Goal: Information Seeking & Learning: Stay updated

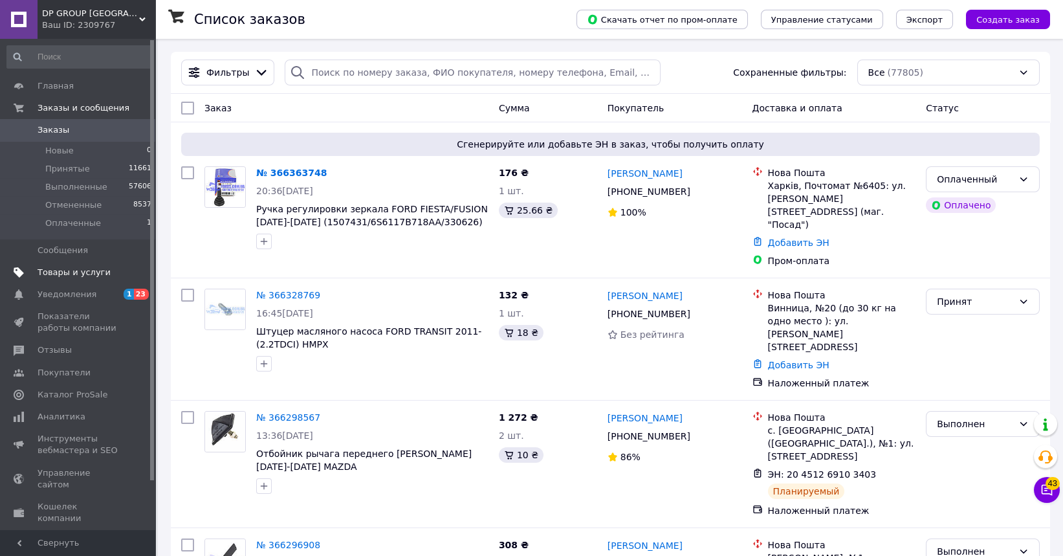
click at [72, 268] on span "Товары и услуги" at bounding box center [74, 272] width 73 height 12
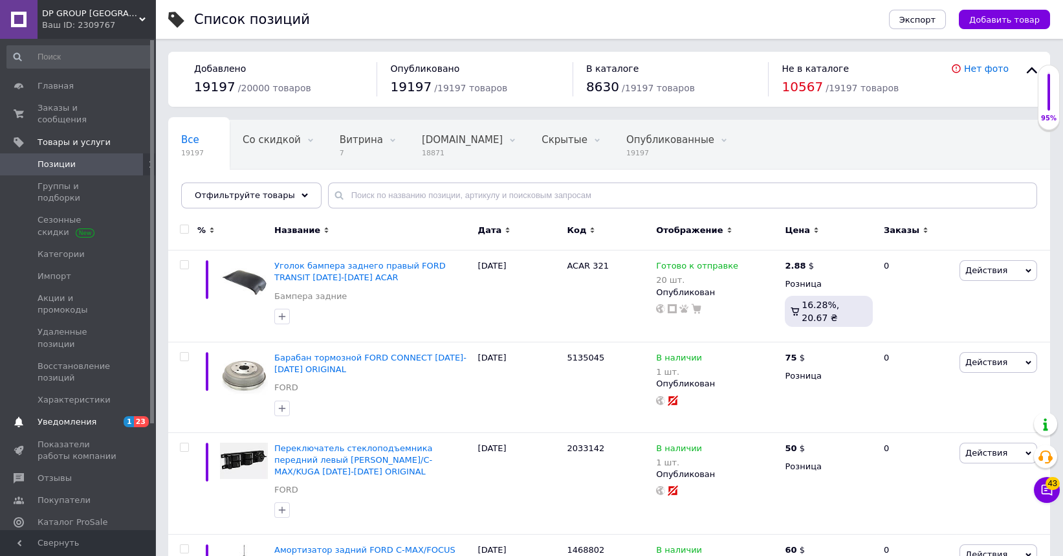
click at [91, 416] on span "Уведомления" at bounding box center [79, 422] width 82 height 12
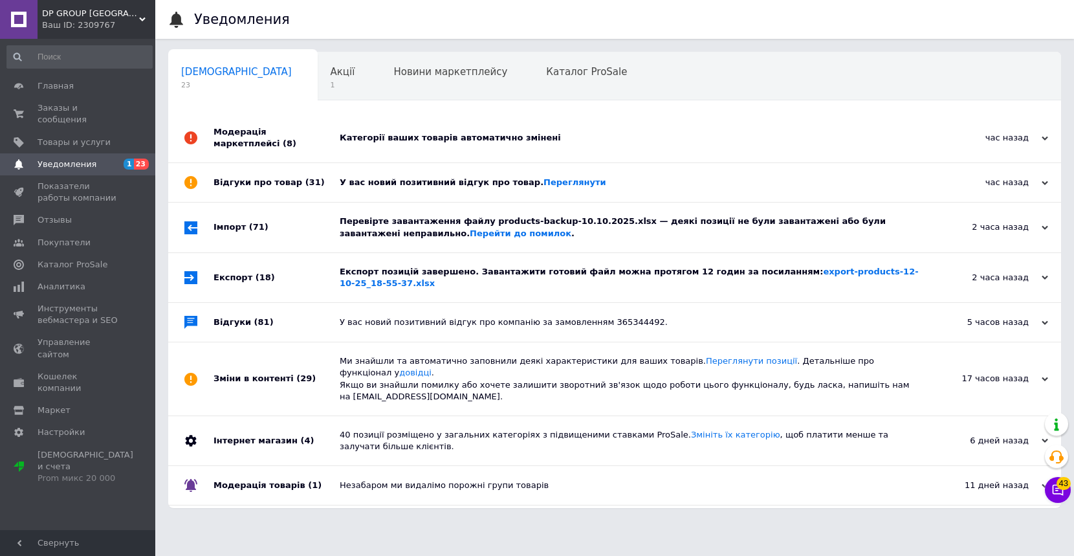
click at [437, 138] on div "Категорії ваших товарів автоматично змінені" at bounding box center [629, 137] width 579 height 49
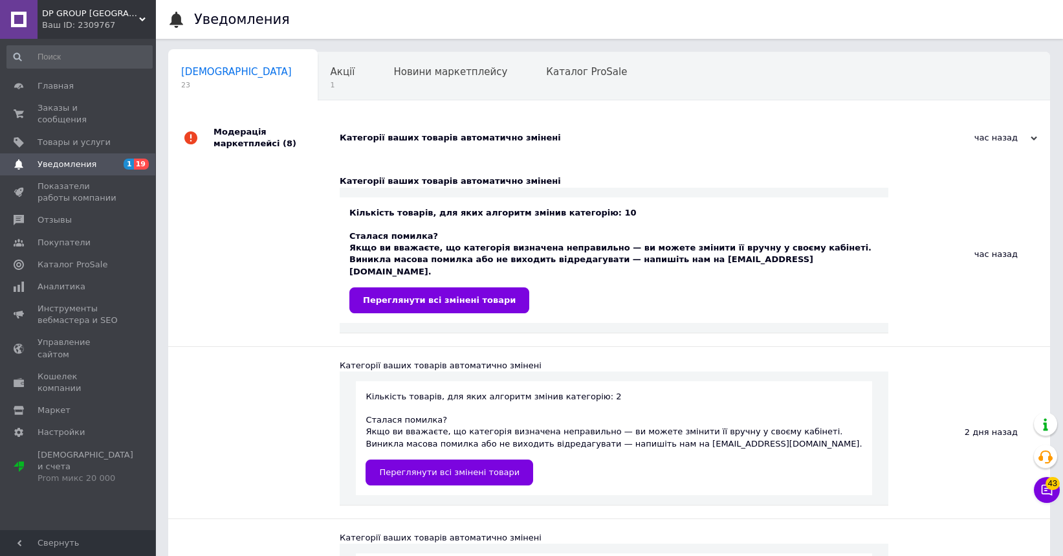
click at [445, 140] on div "Категорії ваших товарів автоматично змінені" at bounding box center [624, 137] width 568 height 49
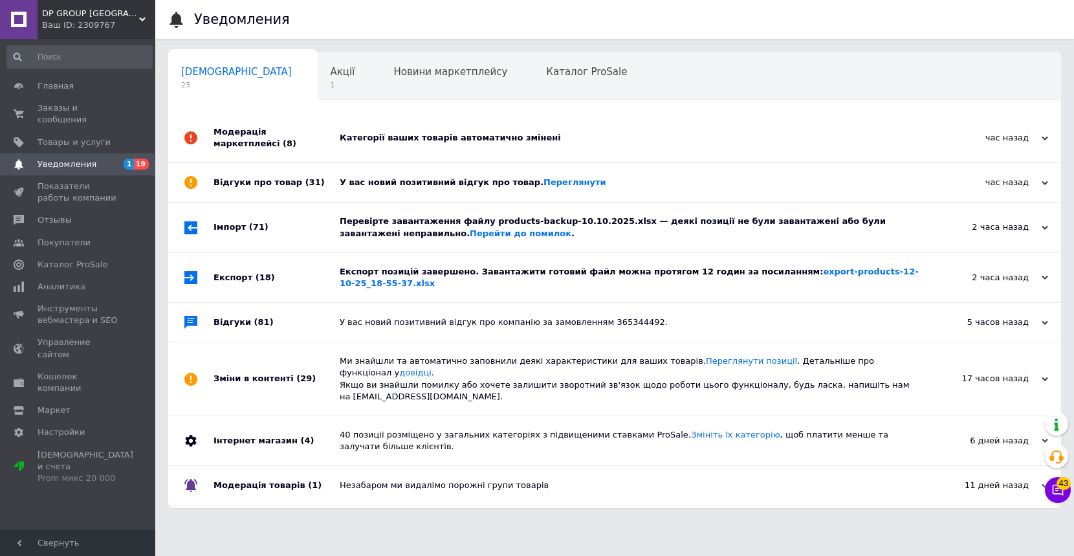
click at [70, 158] on span "Уведомления" at bounding box center [67, 164] width 59 height 12
click at [71, 136] on span "Товары и услуги" at bounding box center [74, 142] width 73 height 12
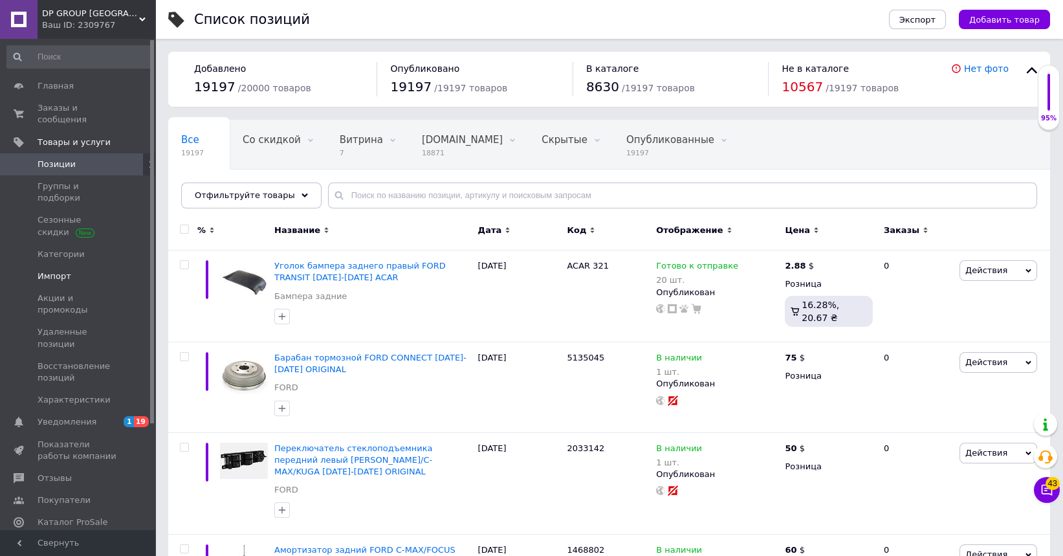
click at [63, 270] on span "Импорт" at bounding box center [55, 276] width 34 height 12
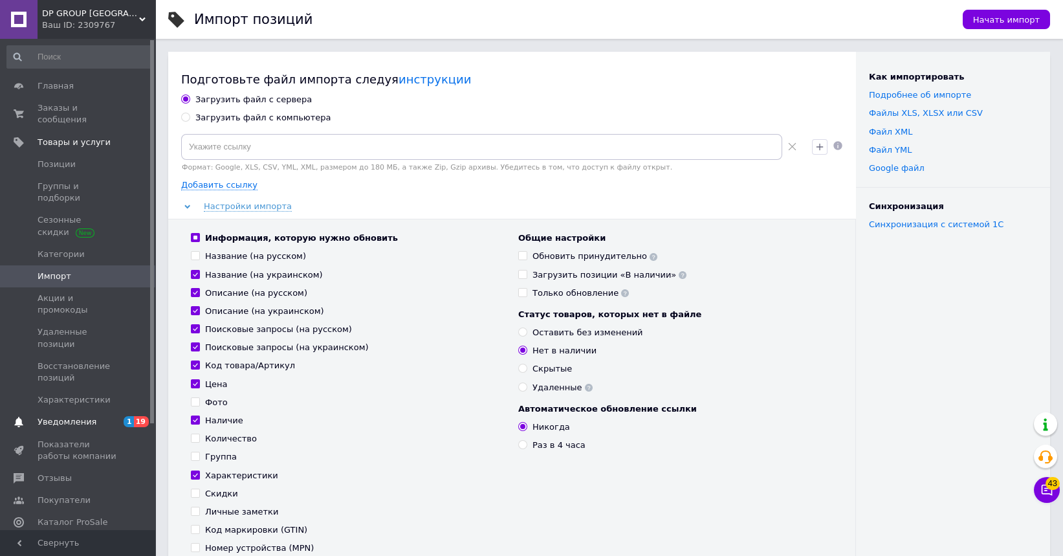
click at [63, 416] on span "Уведомления" at bounding box center [67, 422] width 59 height 12
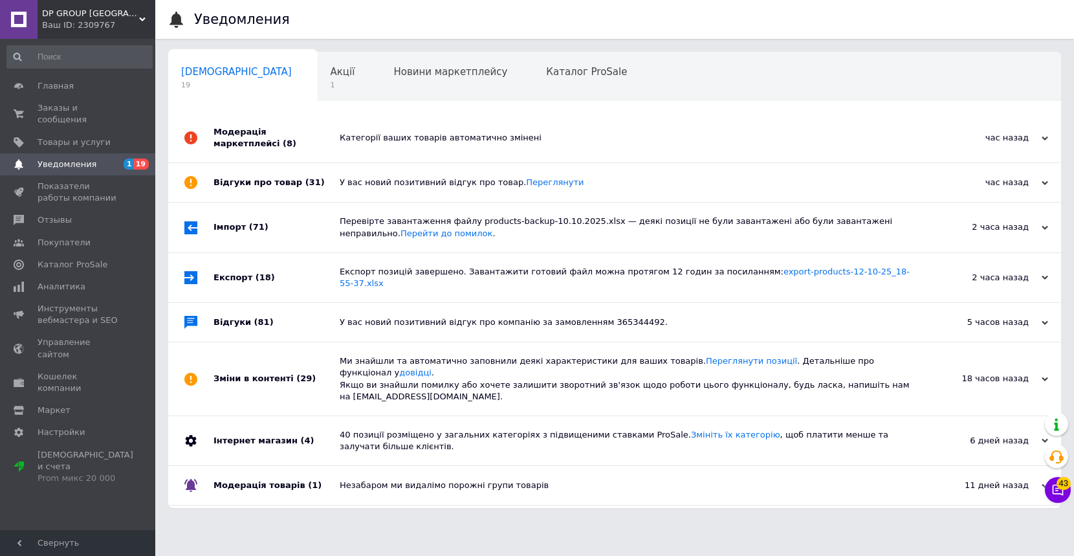
click at [371, 141] on div "Категорії ваших товарів автоматично змінені" at bounding box center [629, 137] width 579 height 49
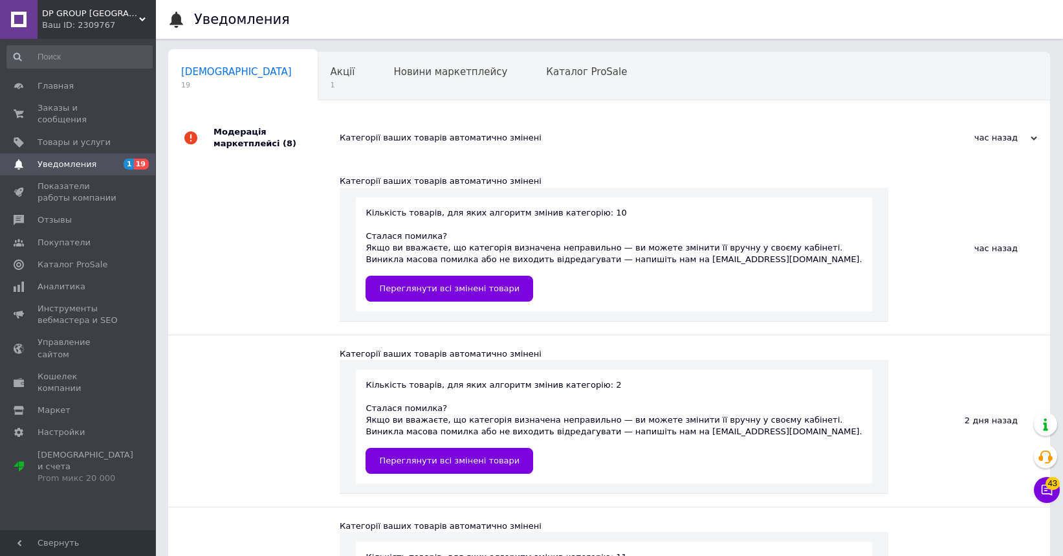
click at [229, 142] on div "Модерація маркетплейсі (8)" at bounding box center [276, 137] width 126 height 49
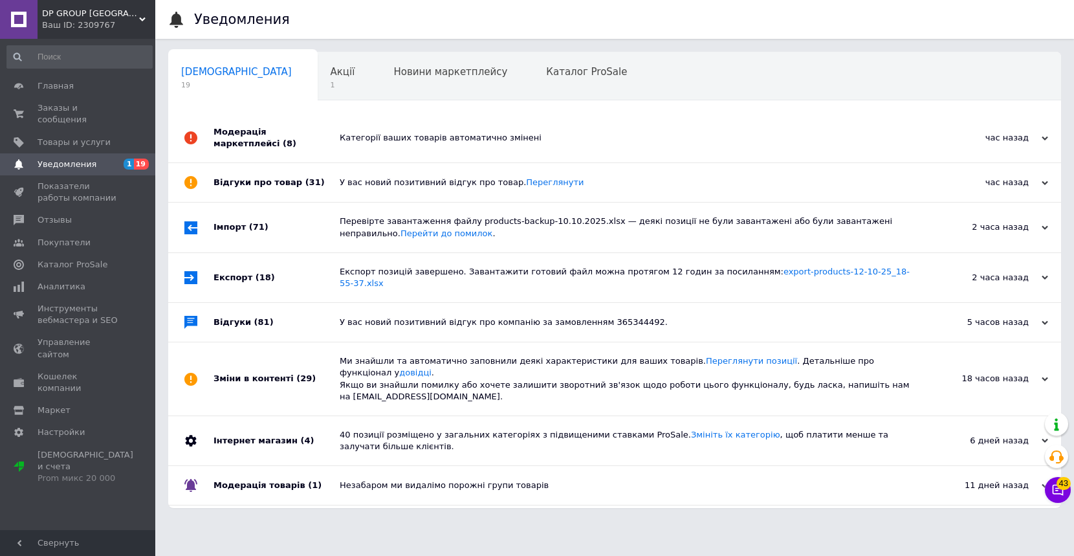
click at [283, 177] on div "Відгуки про товар (31)" at bounding box center [276, 182] width 126 height 39
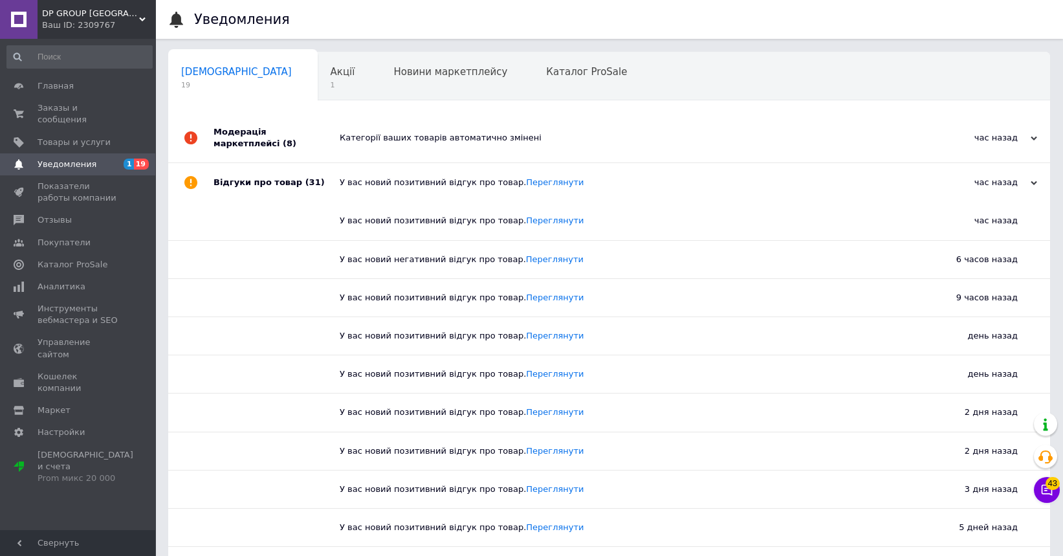
click at [224, 168] on div "Відгуки про товар (31)" at bounding box center [276, 182] width 126 height 39
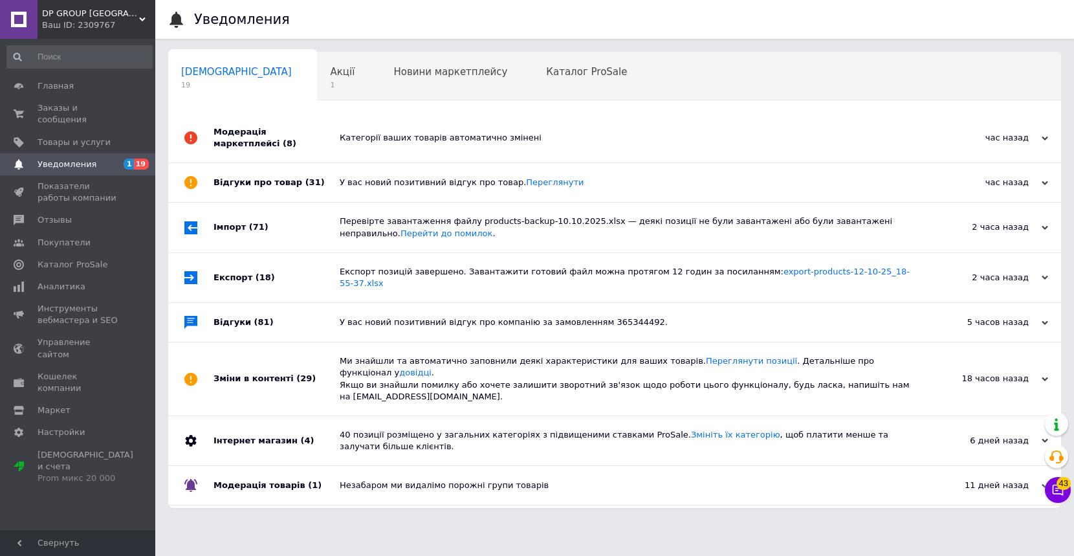
click at [256, 222] on span "(71)" at bounding box center [258, 227] width 19 height 10
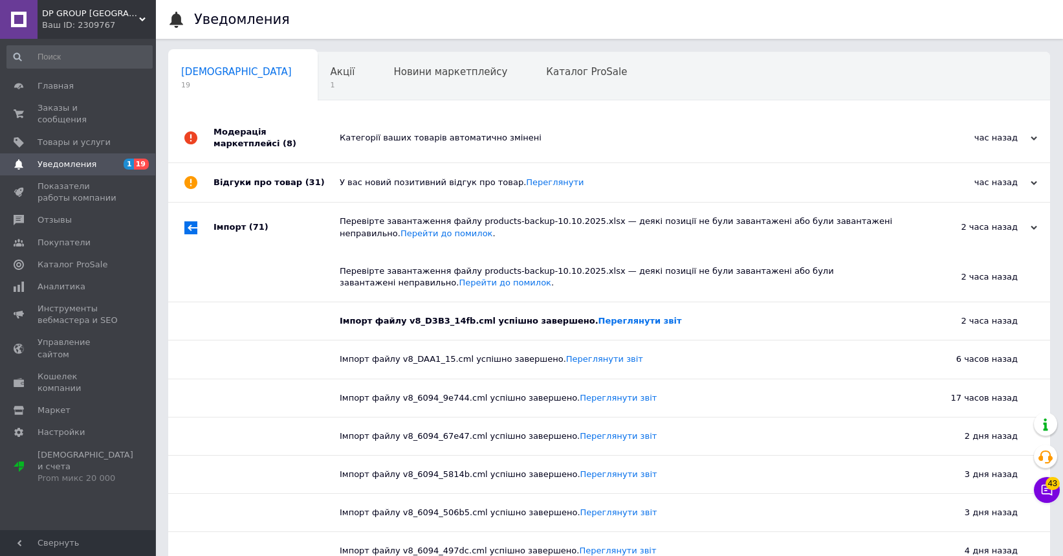
click at [255, 222] on span "(71)" at bounding box center [258, 227] width 19 height 10
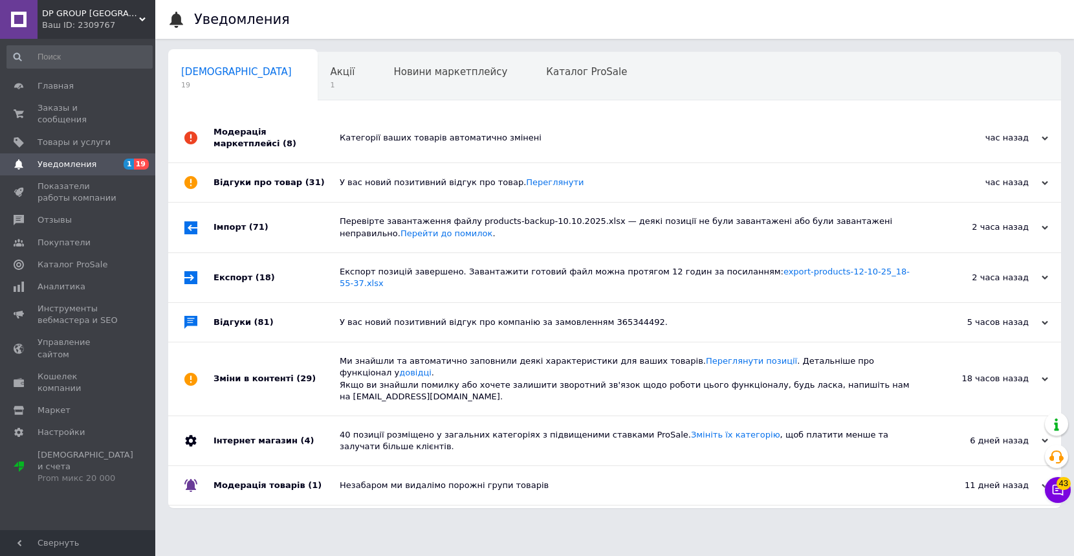
click at [246, 263] on div "Експорт (18)" at bounding box center [276, 277] width 126 height 49
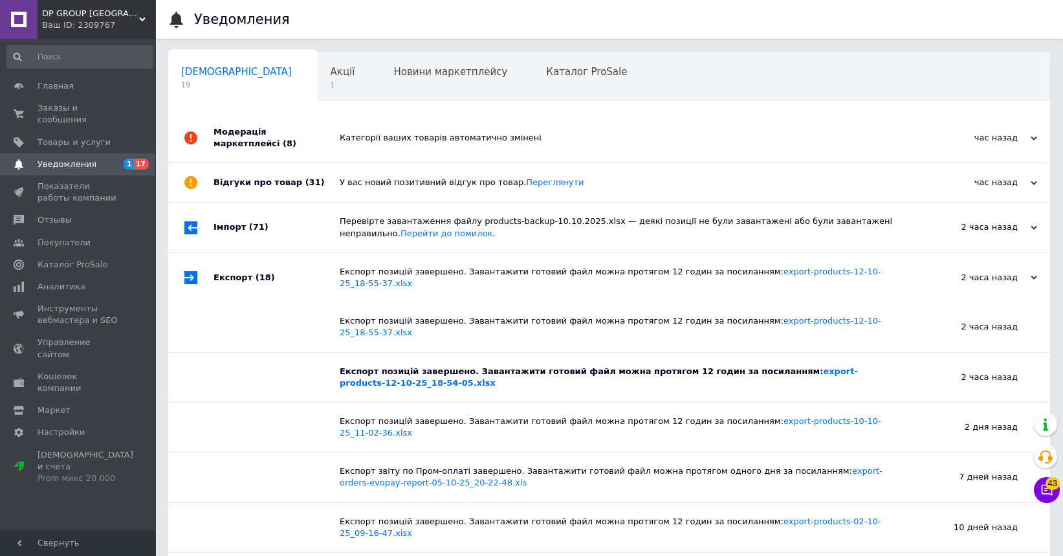
click at [244, 261] on div "Експорт (18)" at bounding box center [276, 277] width 126 height 49
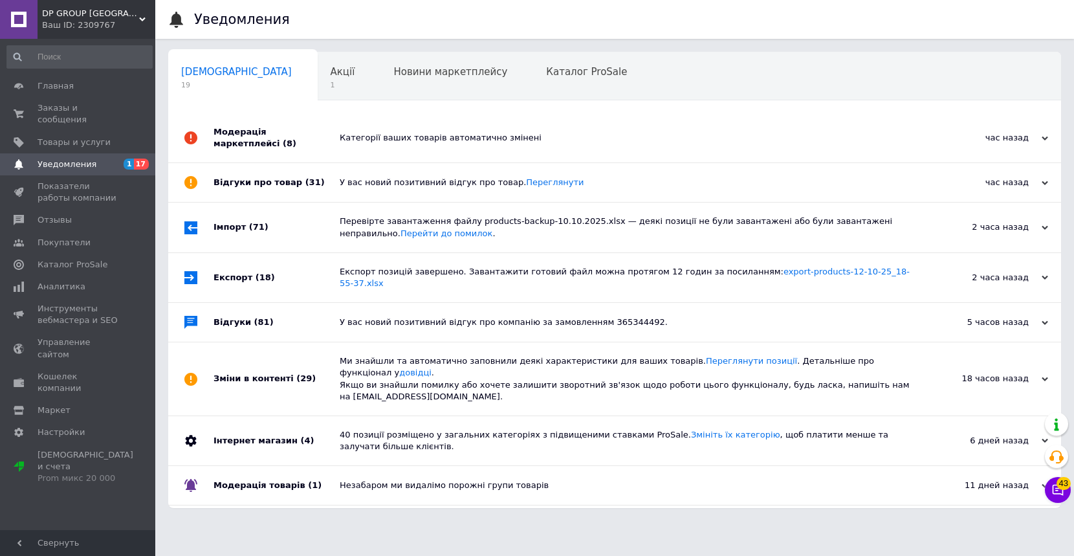
click at [235, 303] on div "Відгуки (81)" at bounding box center [276, 322] width 126 height 39
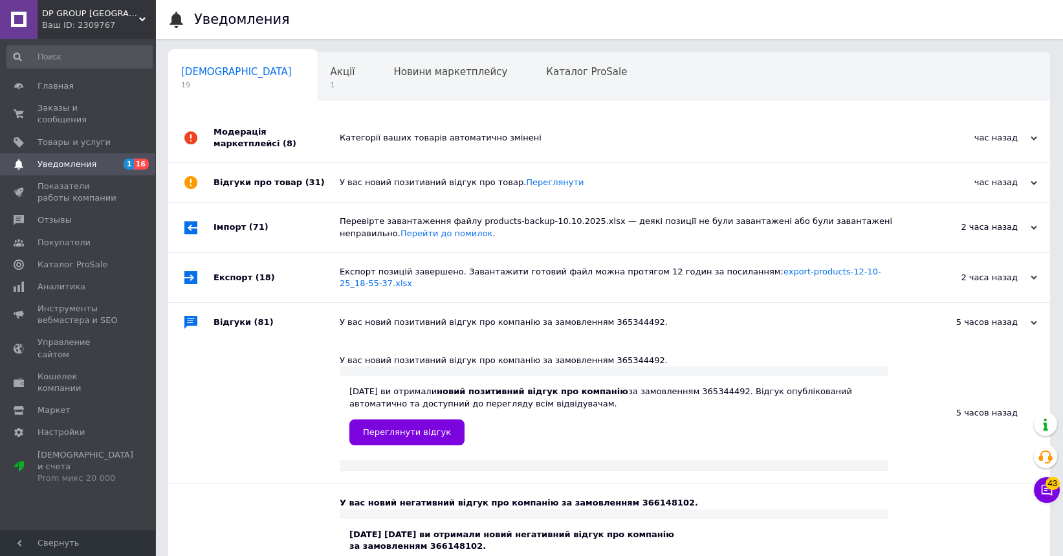
click at [239, 303] on div "Відгуки (81)" at bounding box center [276, 322] width 126 height 39
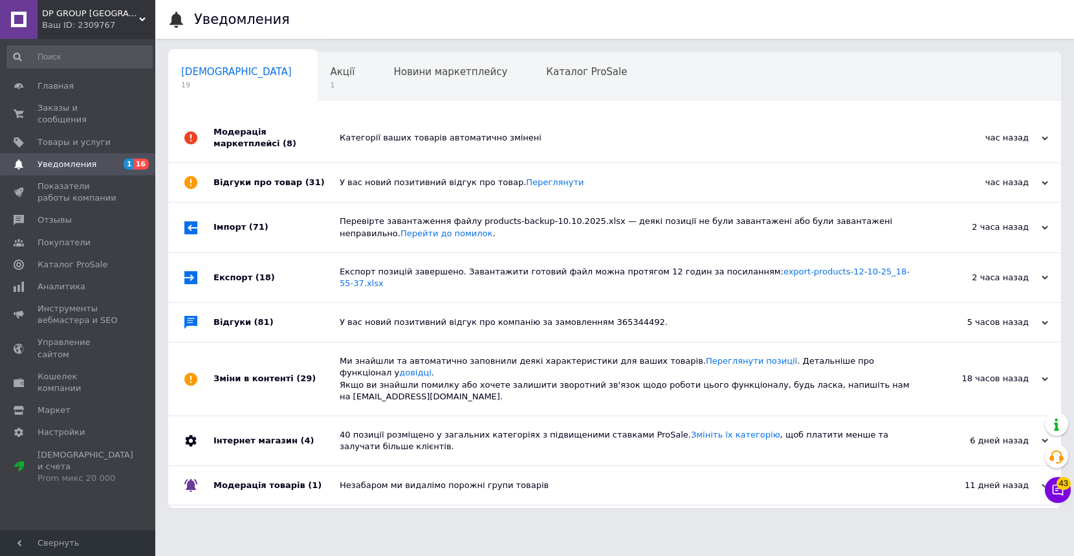
click at [251, 351] on div "Зміни в контенті (29)" at bounding box center [276, 378] width 126 height 73
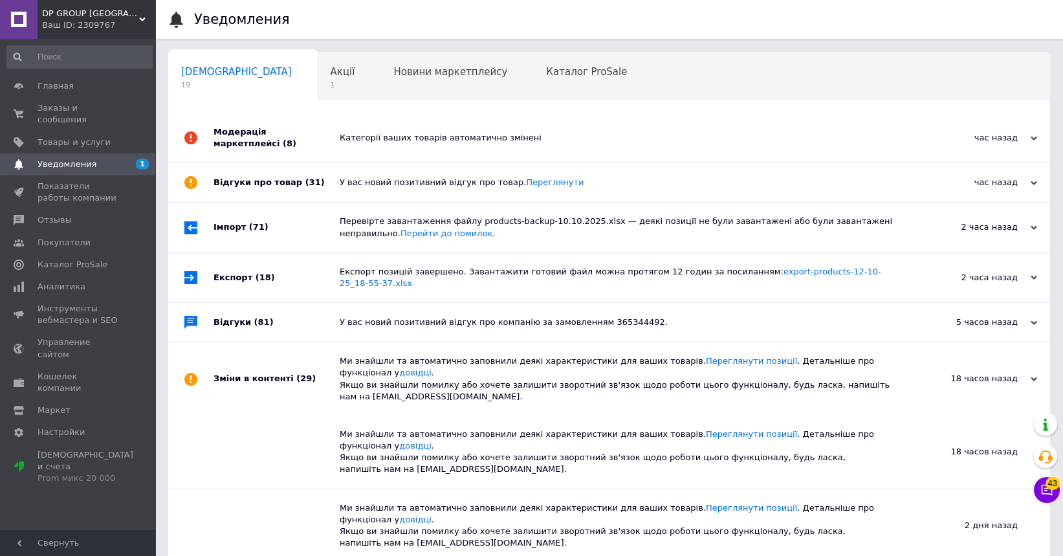
click at [251, 351] on div "Зміни в контенті (29)" at bounding box center [276, 378] width 126 height 73
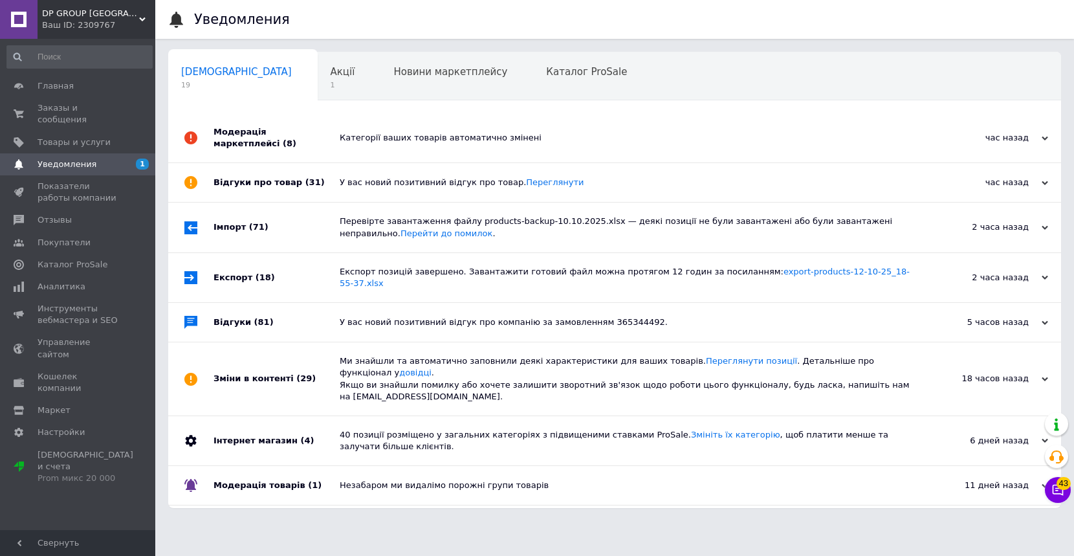
click at [249, 416] on div "Інтернет магазин (4)" at bounding box center [276, 440] width 126 height 49
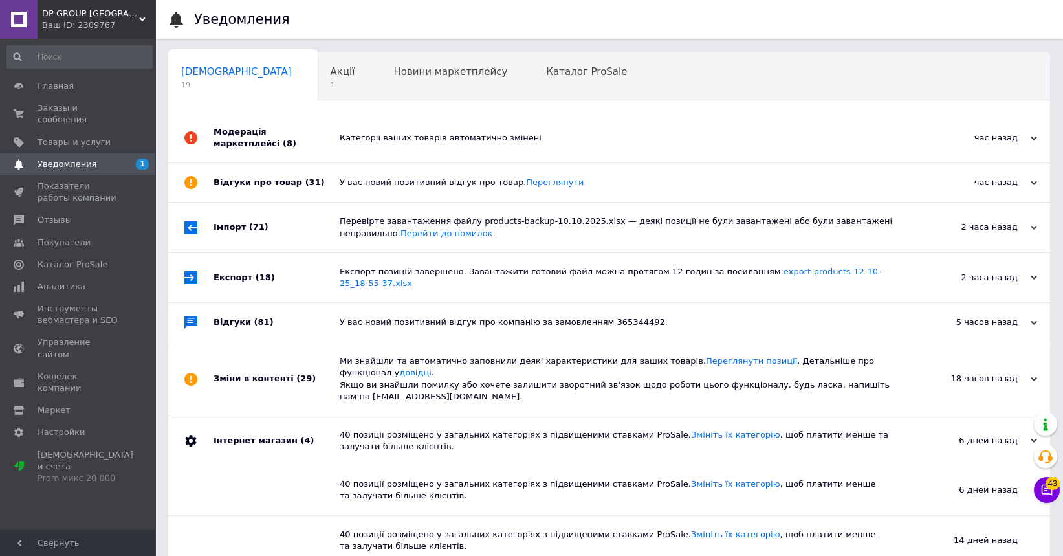
click at [254, 416] on div "Інтернет магазин (4)" at bounding box center [276, 440] width 126 height 49
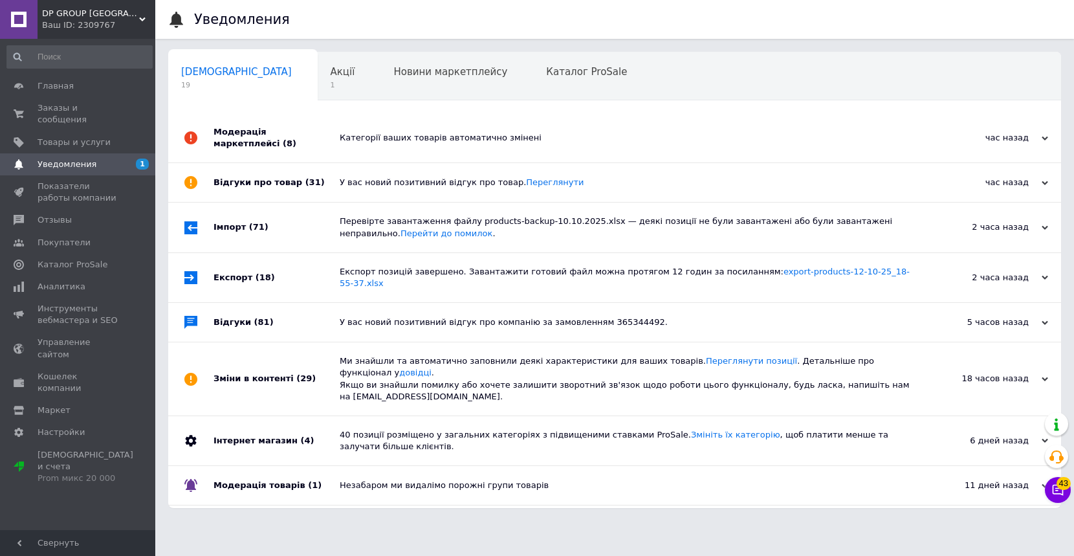
click at [255, 466] on div "Модерація товарів (1)" at bounding box center [276, 485] width 126 height 39
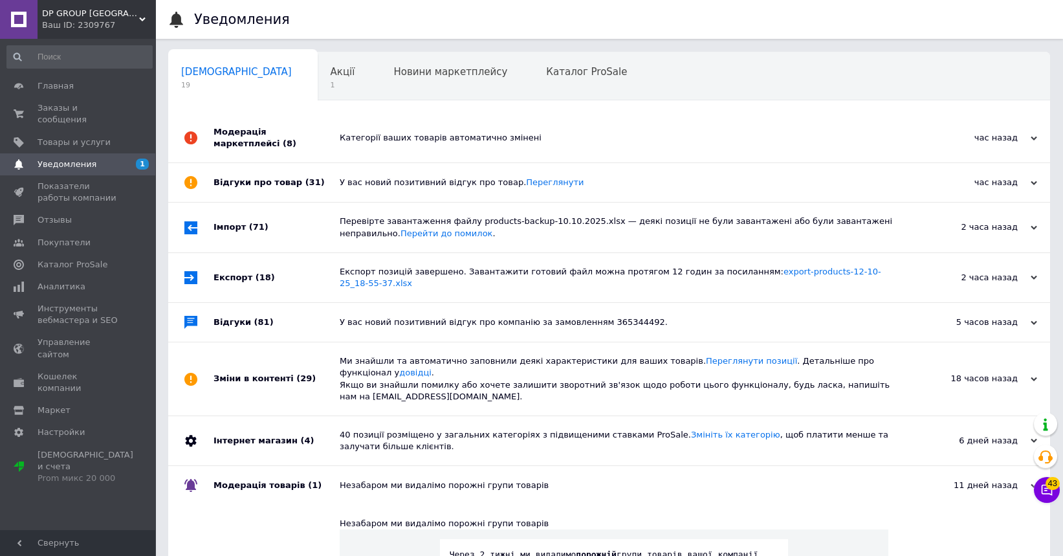
click at [211, 313] on div at bounding box center [190, 322] width 45 height 39
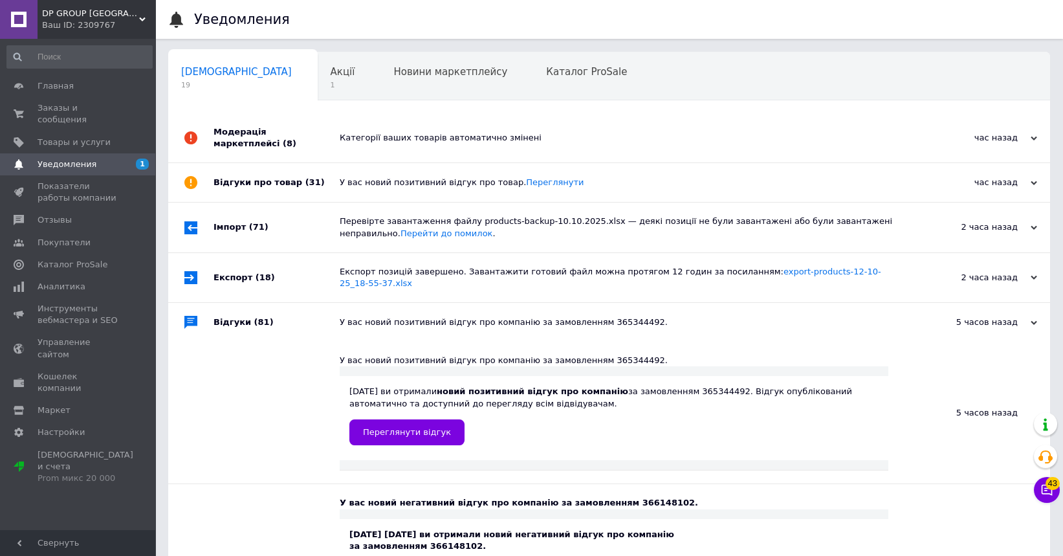
click at [117, 158] on span "Уведомления" at bounding box center [79, 164] width 82 height 12
click at [76, 180] on span "Показатели работы компании" at bounding box center [79, 191] width 82 height 23
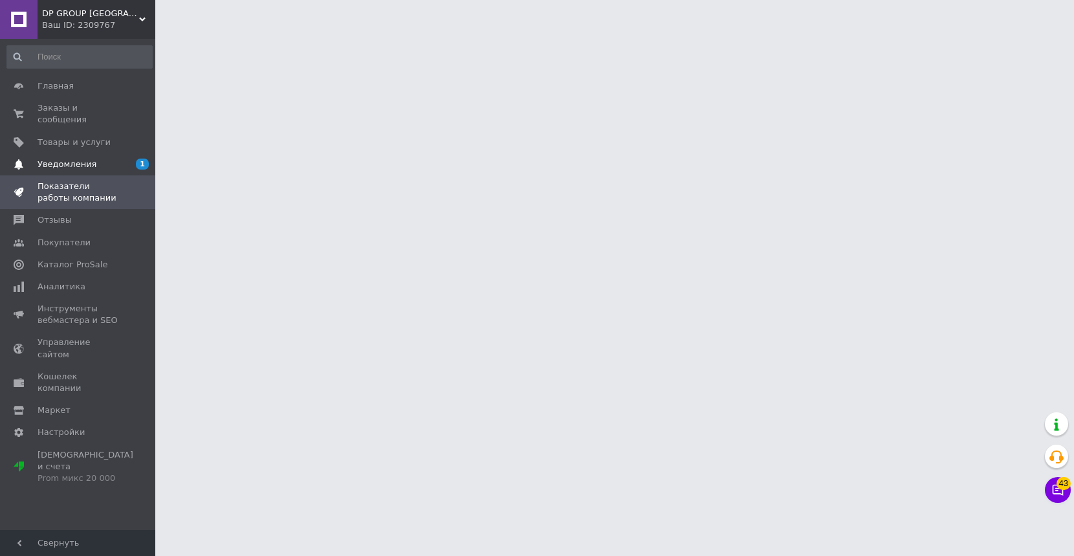
click at [74, 158] on span "Уведомления" at bounding box center [67, 164] width 59 height 12
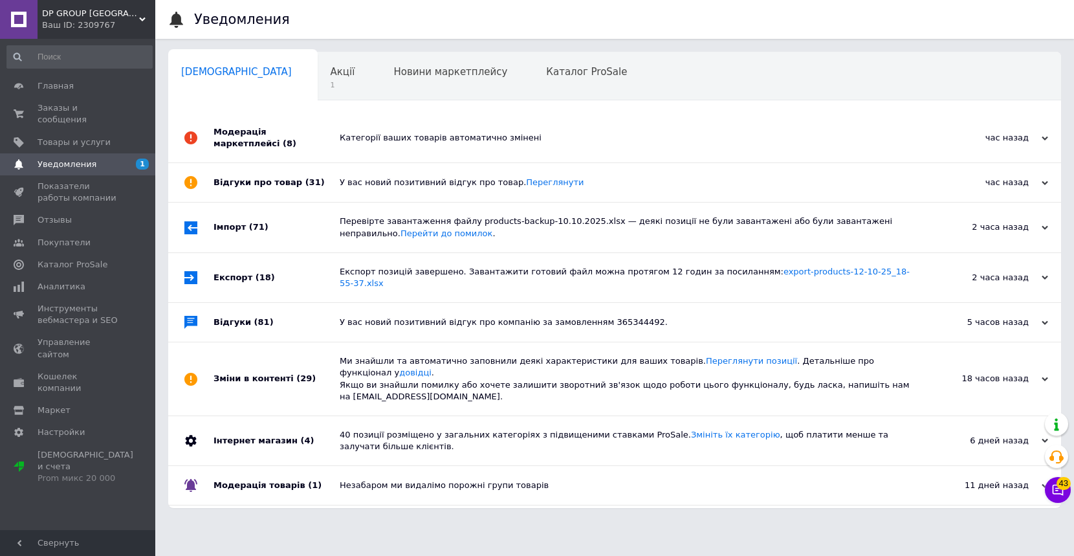
click at [253, 141] on div "Модерація маркетплейсі (8)" at bounding box center [276, 137] width 126 height 49
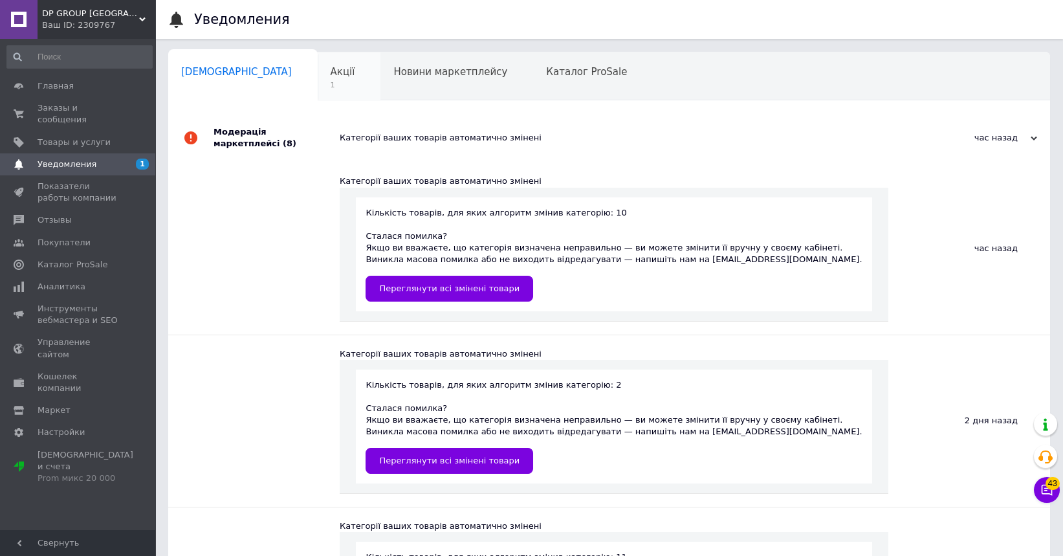
click at [330, 74] on span "Акції" at bounding box center [342, 72] width 25 height 12
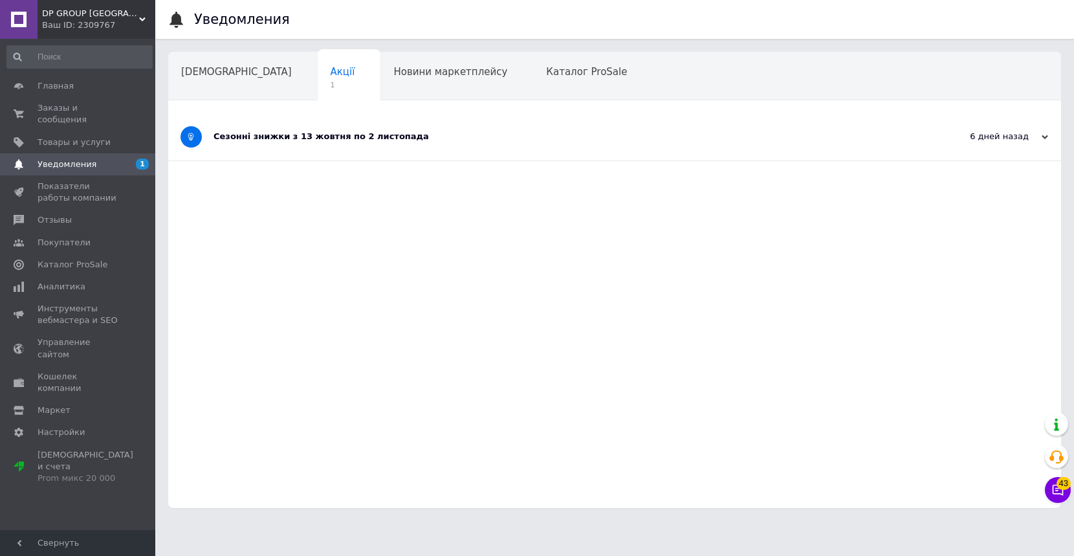
click at [388, 135] on div "Сезонні знижки з 13 жовтня по 2 листопада" at bounding box center [565, 137] width 705 height 12
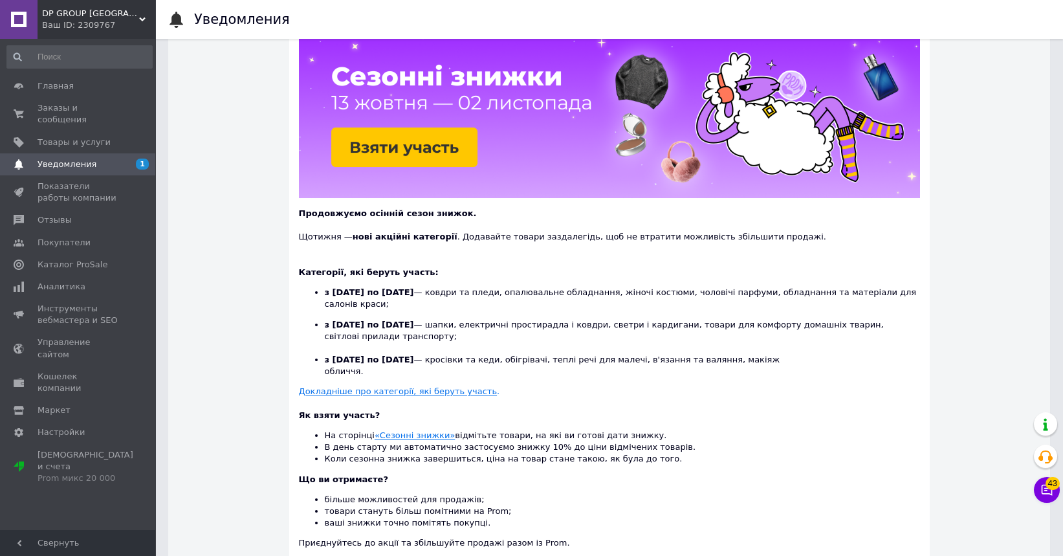
scroll to position [180, 0]
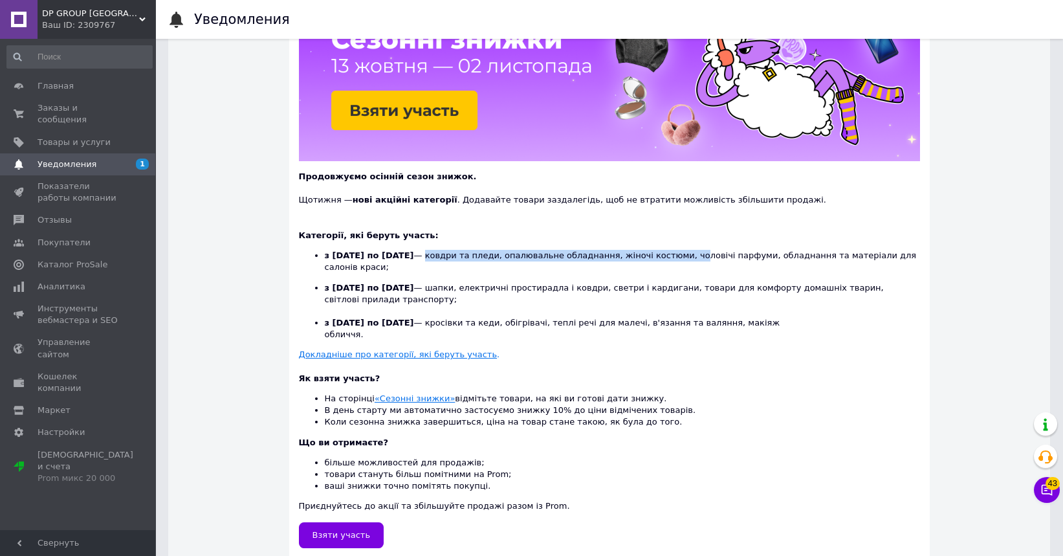
drag, startPoint x: 415, startPoint y: 259, endPoint x: 655, endPoint y: 259, distance: 239.9
click at [655, 259] on li "з [DATE] по [DATE] — ковдри та пледи, опалювальне обладнання, жіночі костюми, ч…" at bounding box center [622, 261] width 595 height 23
drag, startPoint x: 457, startPoint y: 274, endPoint x: 613, endPoint y: 278, distance: 156.6
click at [603, 282] on li "з [DATE] по [DATE] — шапки, електричні простирадла і ковдри, светри і кардигани…" at bounding box center [622, 300] width 595 height 36
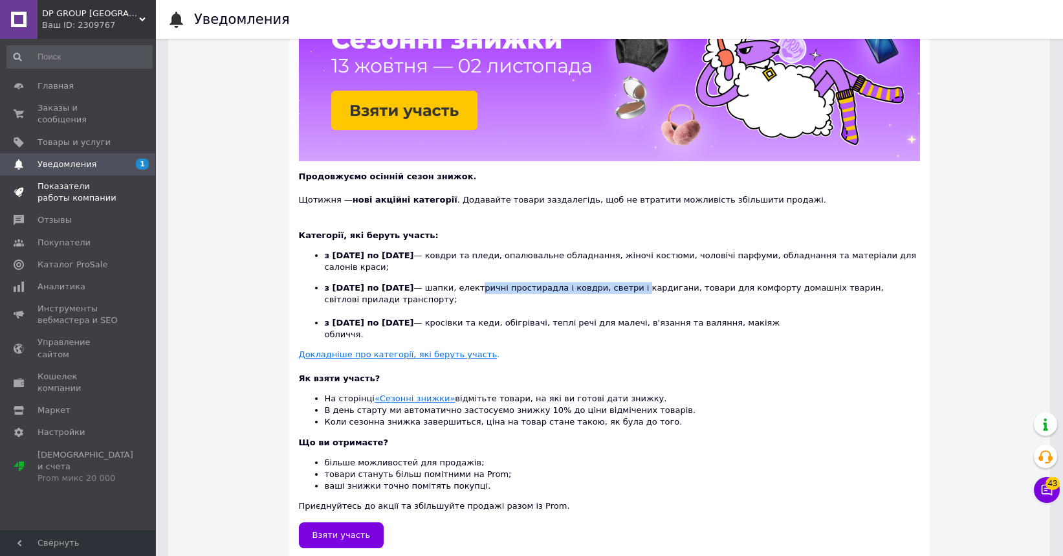
click at [54, 180] on span "Показатели работы компании" at bounding box center [79, 191] width 82 height 23
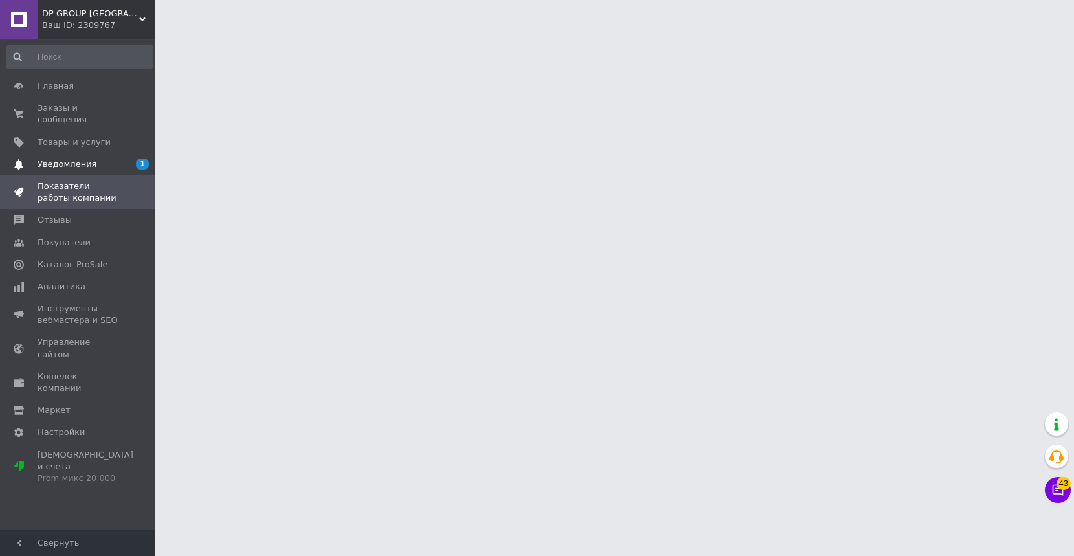
click at [61, 158] on span "Уведомления" at bounding box center [67, 164] width 59 height 12
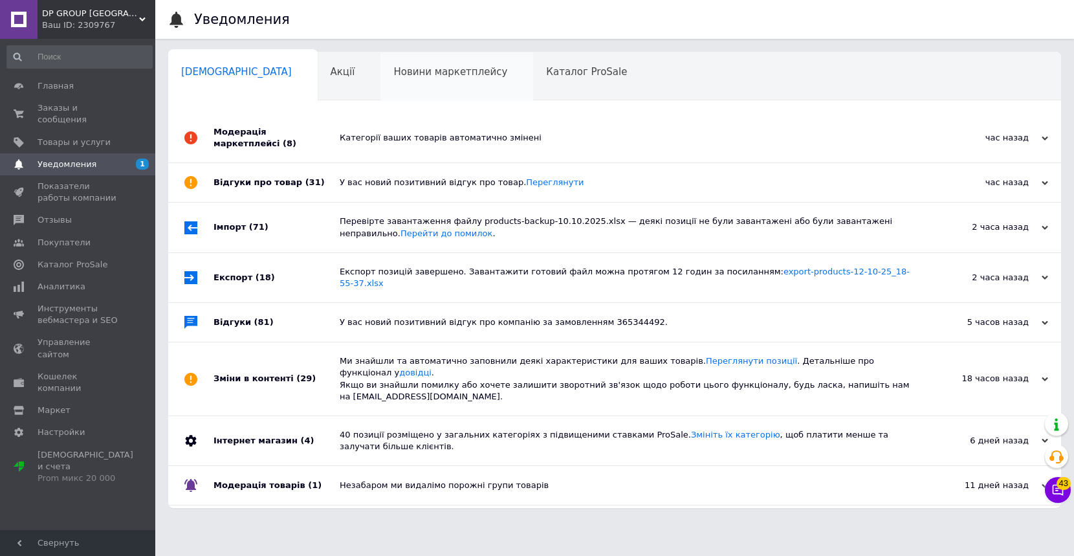
click at [458, 72] on div "Новини маркетплейсу 0" at bounding box center [456, 76] width 153 height 49
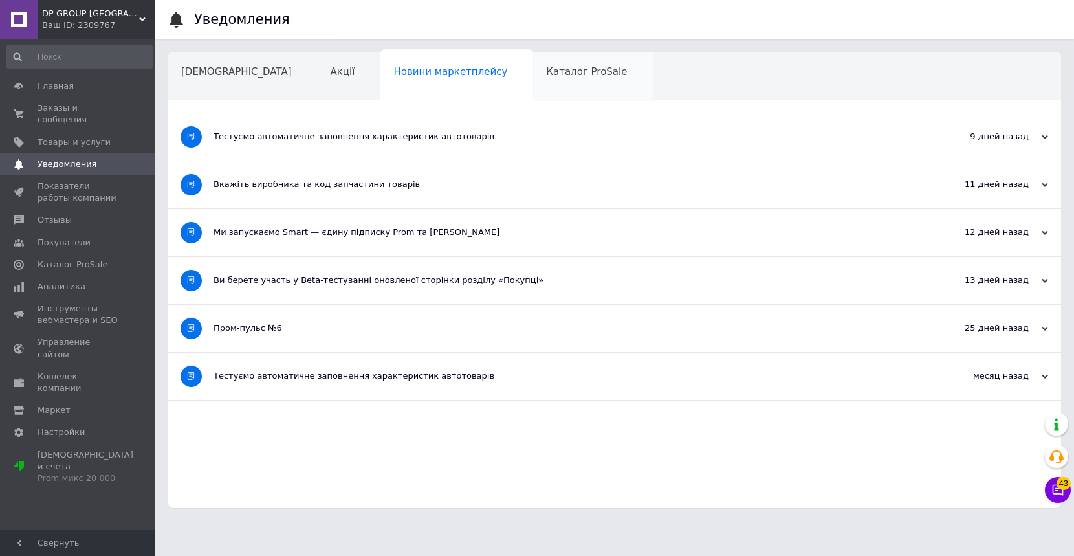
click at [546, 73] on span "Каталог ProSale" at bounding box center [586, 72] width 81 height 12
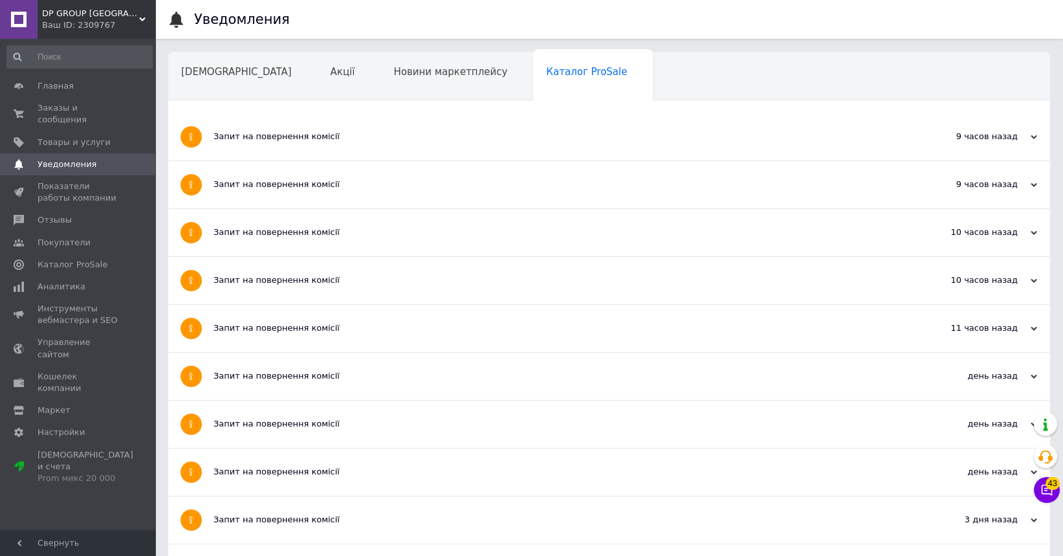
click at [284, 115] on span "Навчання та заходи" at bounding box center [232, 121] width 103 height 12
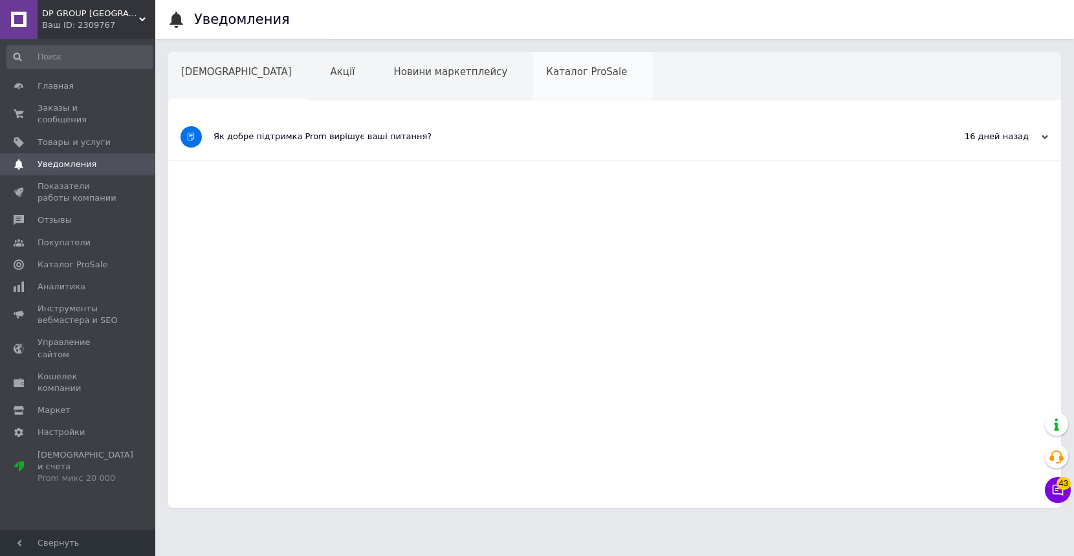
click at [546, 76] on span "Каталог ProSale" at bounding box center [586, 72] width 81 height 12
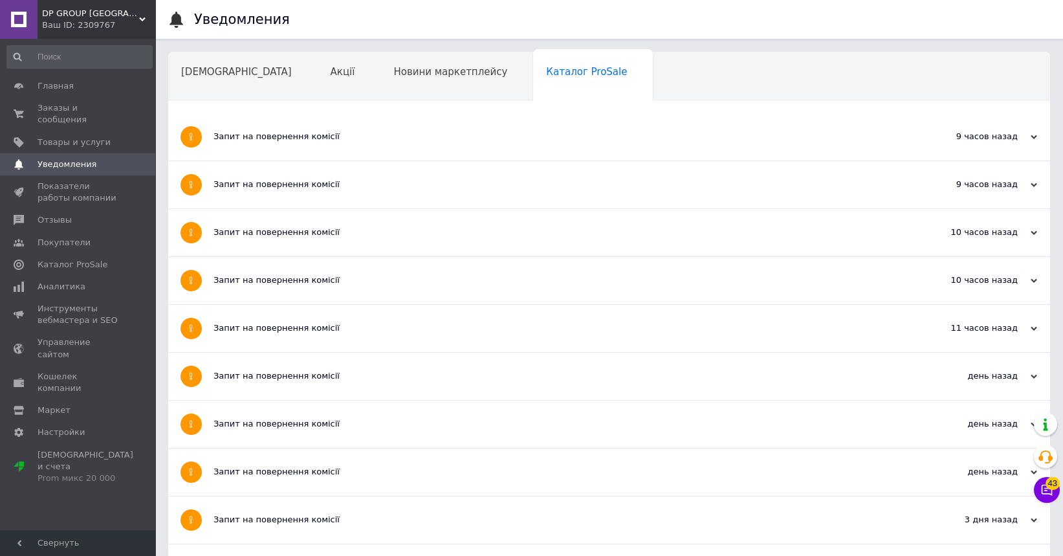
click at [1029, 139] on div "9 часов назад" at bounding box center [971, 137] width 129 height 12
